Goal: Information Seeking & Learning: Find specific page/section

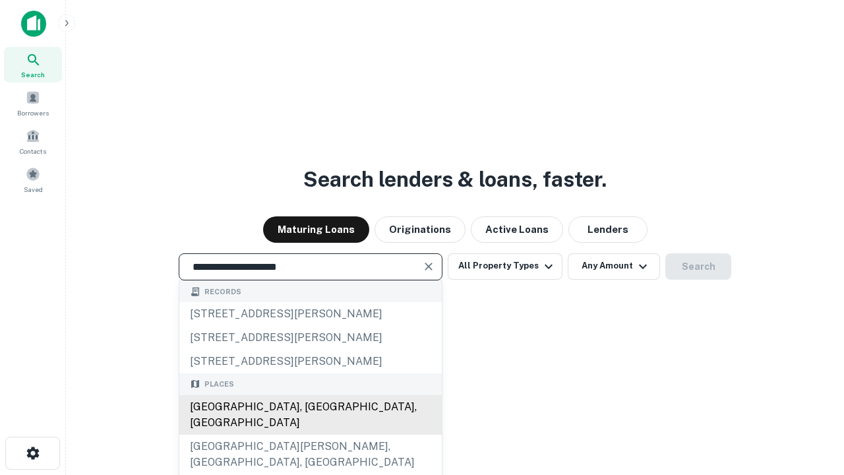
click at [310, 435] on div "[GEOGRAPHIC_DATA], [GEOGRAPHIC_DATA], [GEOGRAPHIC_DATA]" at bounding box center [310, 415] width 263 height 40
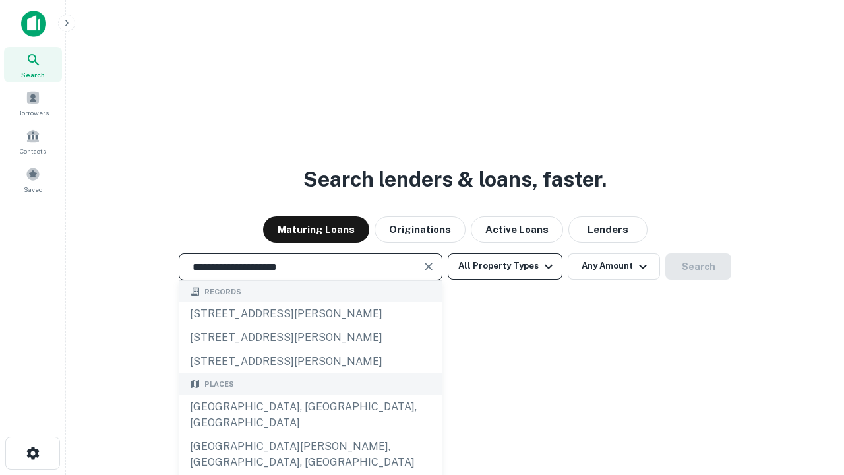
click at [505, 266] on button "All Property Types" at bounding box center [505, 266] width 115 height 26
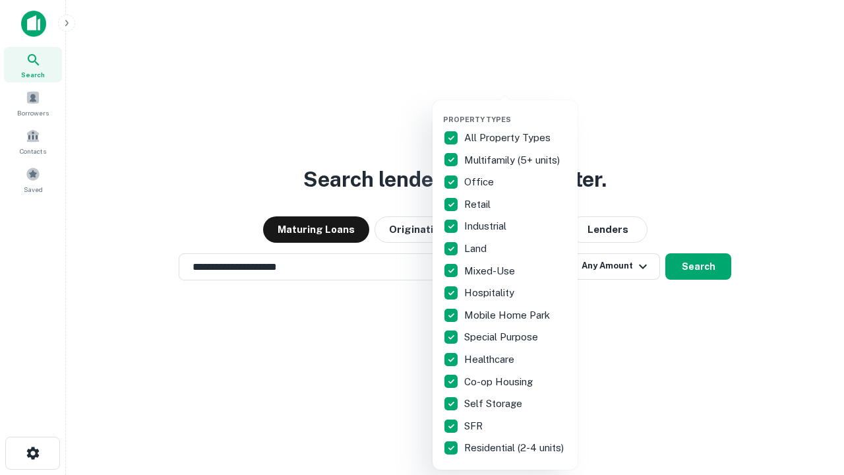
type input "**********"
click at [516, 111] on button "button" at bounding box center [515, 111] width 145 height 1
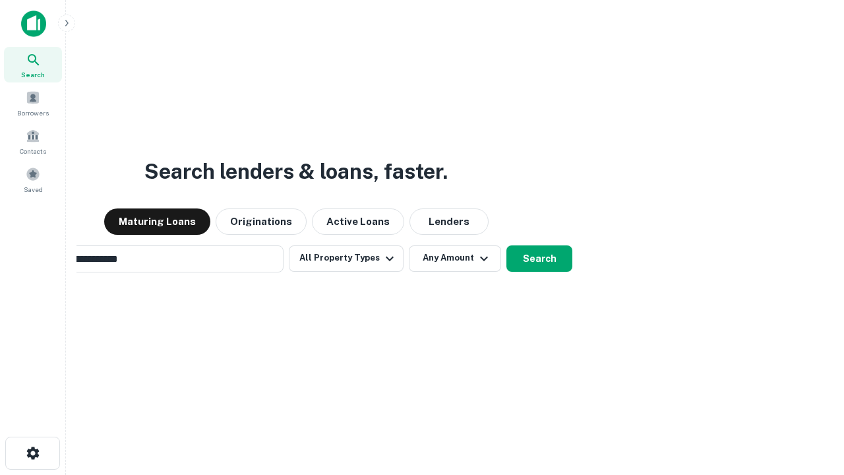
scroll to position [20, 0]
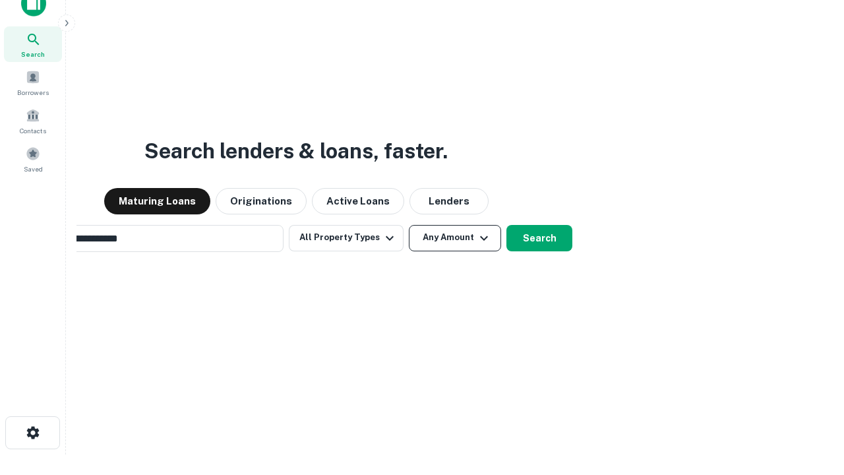
click at [409, 225] on button "Any Amount" at bounding box center [455, 238] width 92 height 26
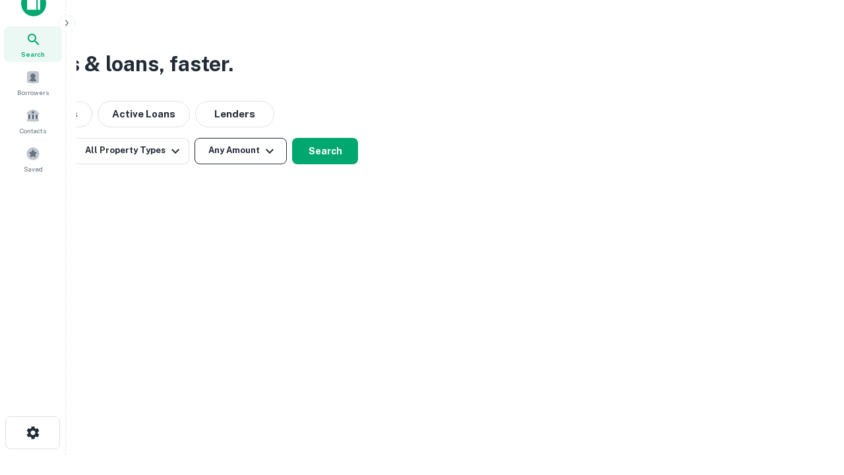
scroll to position [21, 0]
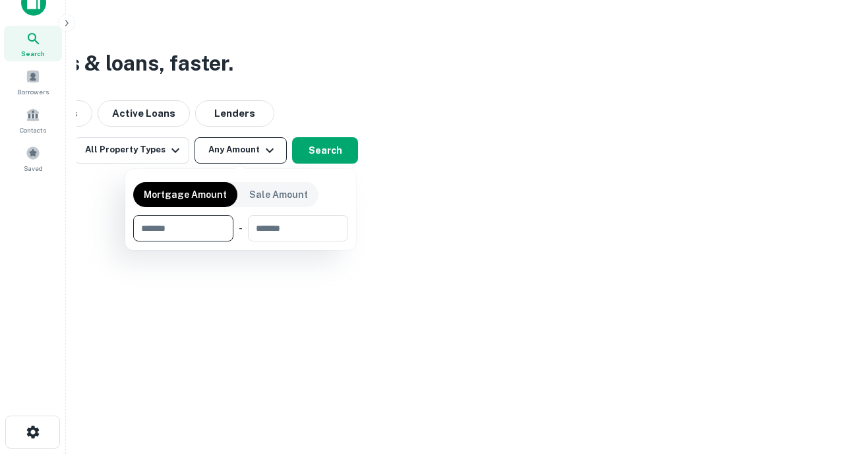
type input "*******"
click at [241, 241] on button "button" at bounding box center [240, 241] width 215 height 1
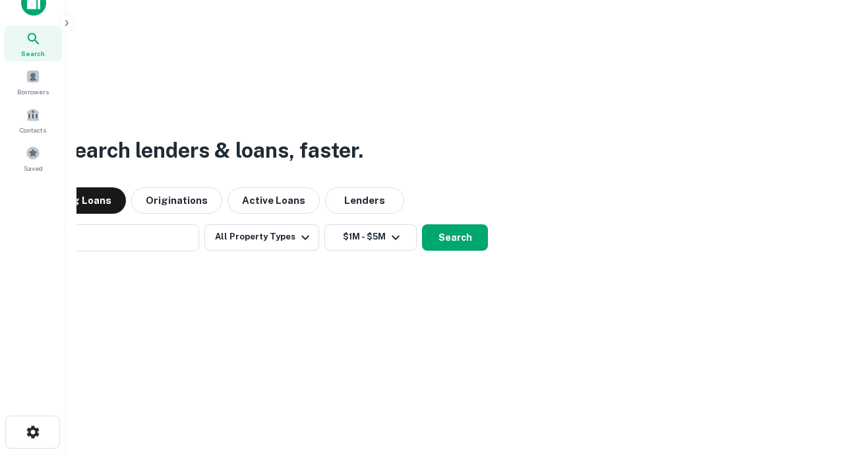
scroll to position [20, 0]
click at [422, 225] on button "Search" at bounding box center [455, 238] width 66 height 26
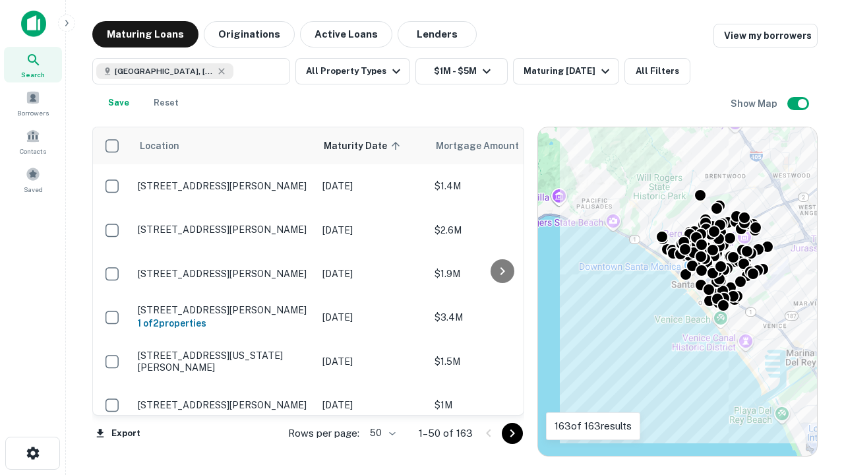
click at [381, 433] on body "Search Borrowers Contacts Saved Maturing Loans Originations Active Loans Lender…" at bounding box center [422, 237] width 844 height 475
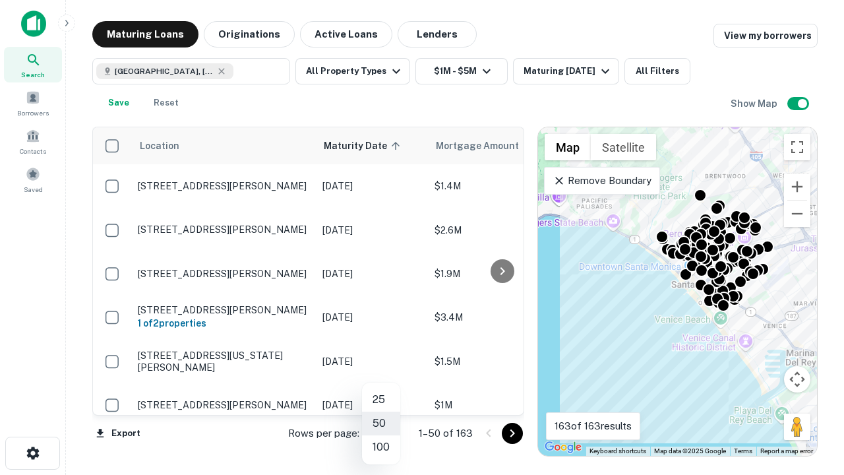
click at [381, 400] on li "25" at bounding box center [381, 400] width 38 height 24
